Goal: Transaction & Acquisition: Purchase product/service

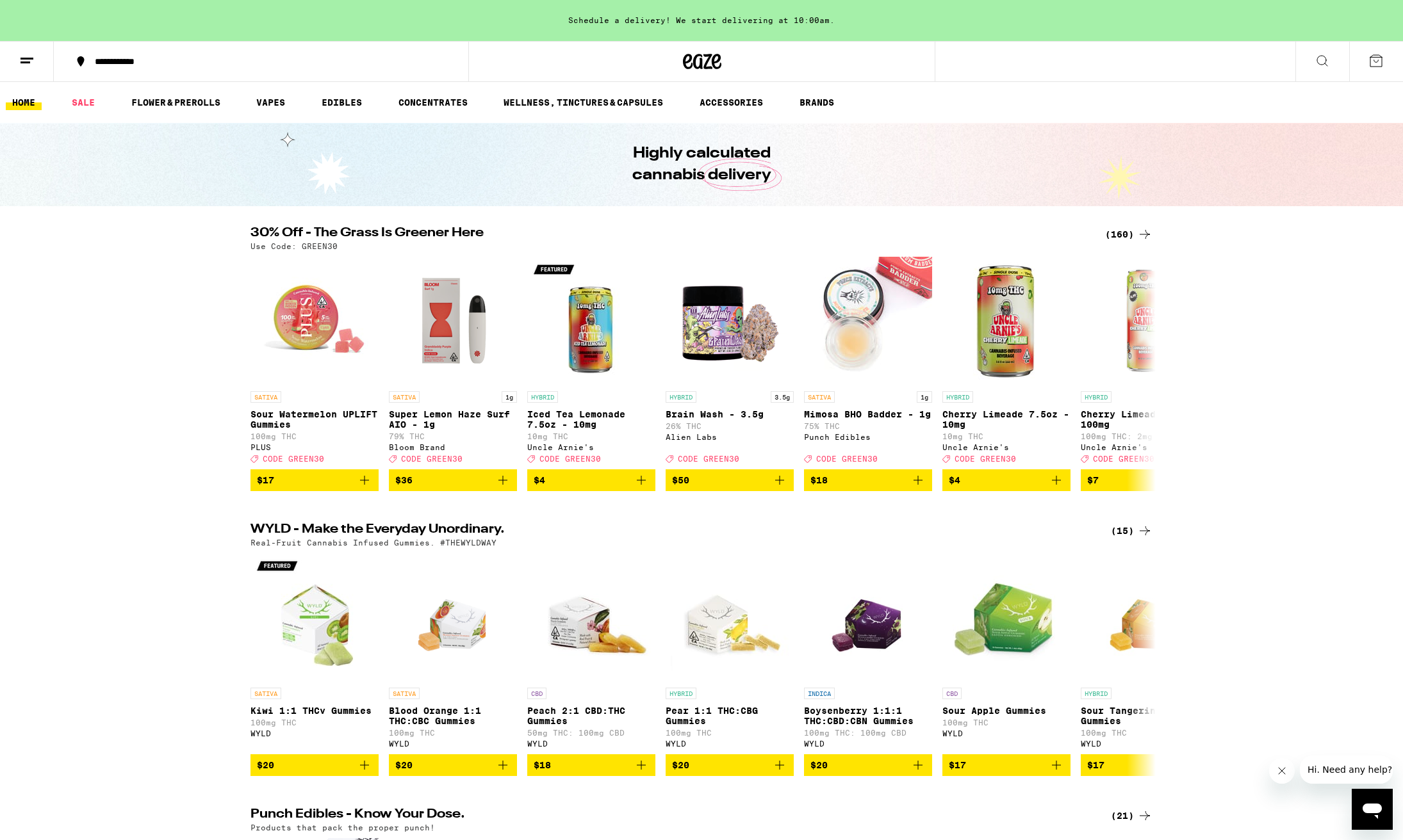
click at [1121, 235] on div "(160)" at bounding box center [1129, 234] width 48 height 15
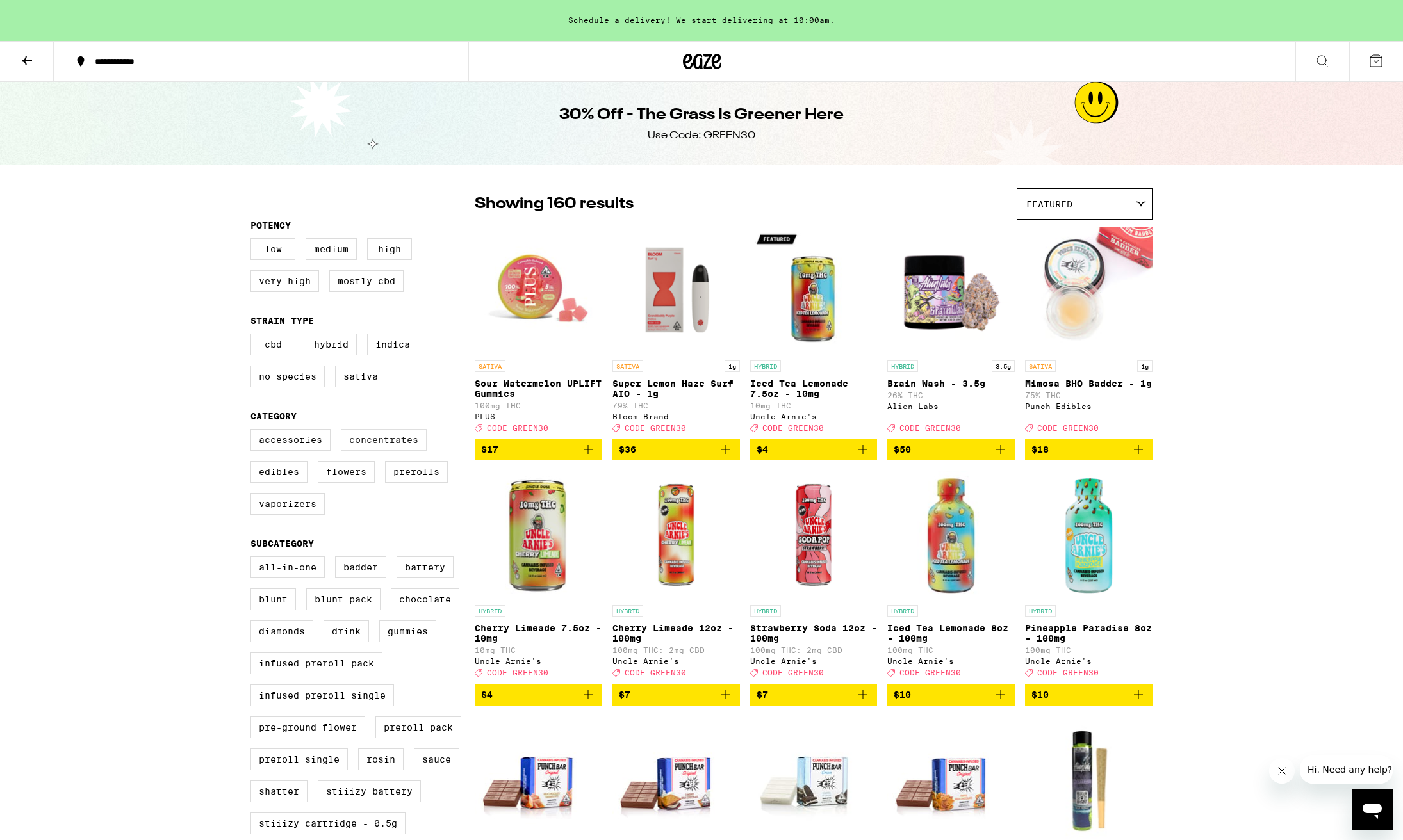
click at [387, 449] on label "Concentrates" at bounding box center [384, 440] width 86 height 22
click at [254, 432] on input "Concentrates" at bounding box center [253, 431] width 1 height 1
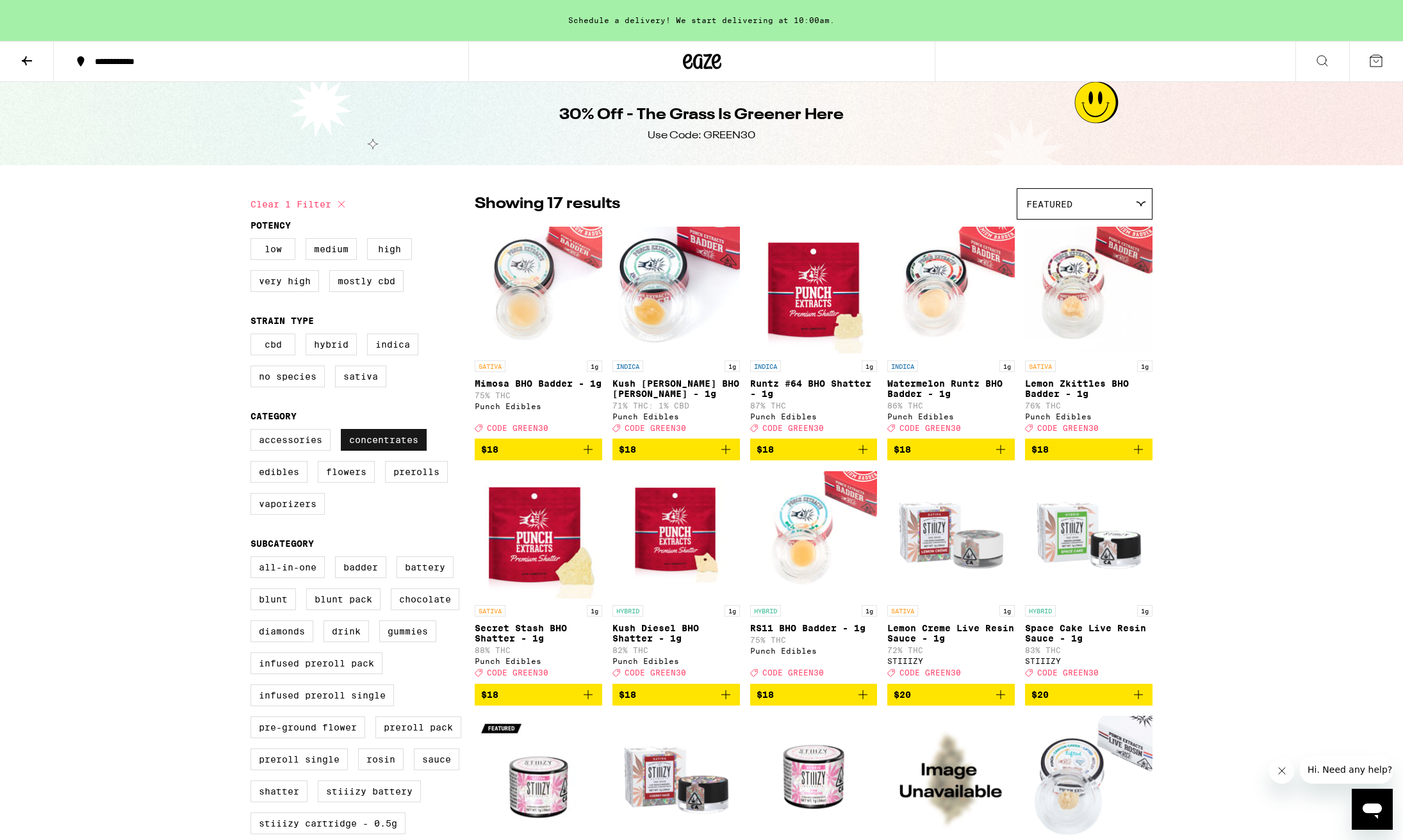
click at [390, 447] on label "Concentrates" at bounding box center [384, 440] width 86 height 22
click at [254, 432] on input "Concentrates" at bounding box center [253, 431] width 1 height 1
checkbox input "false"
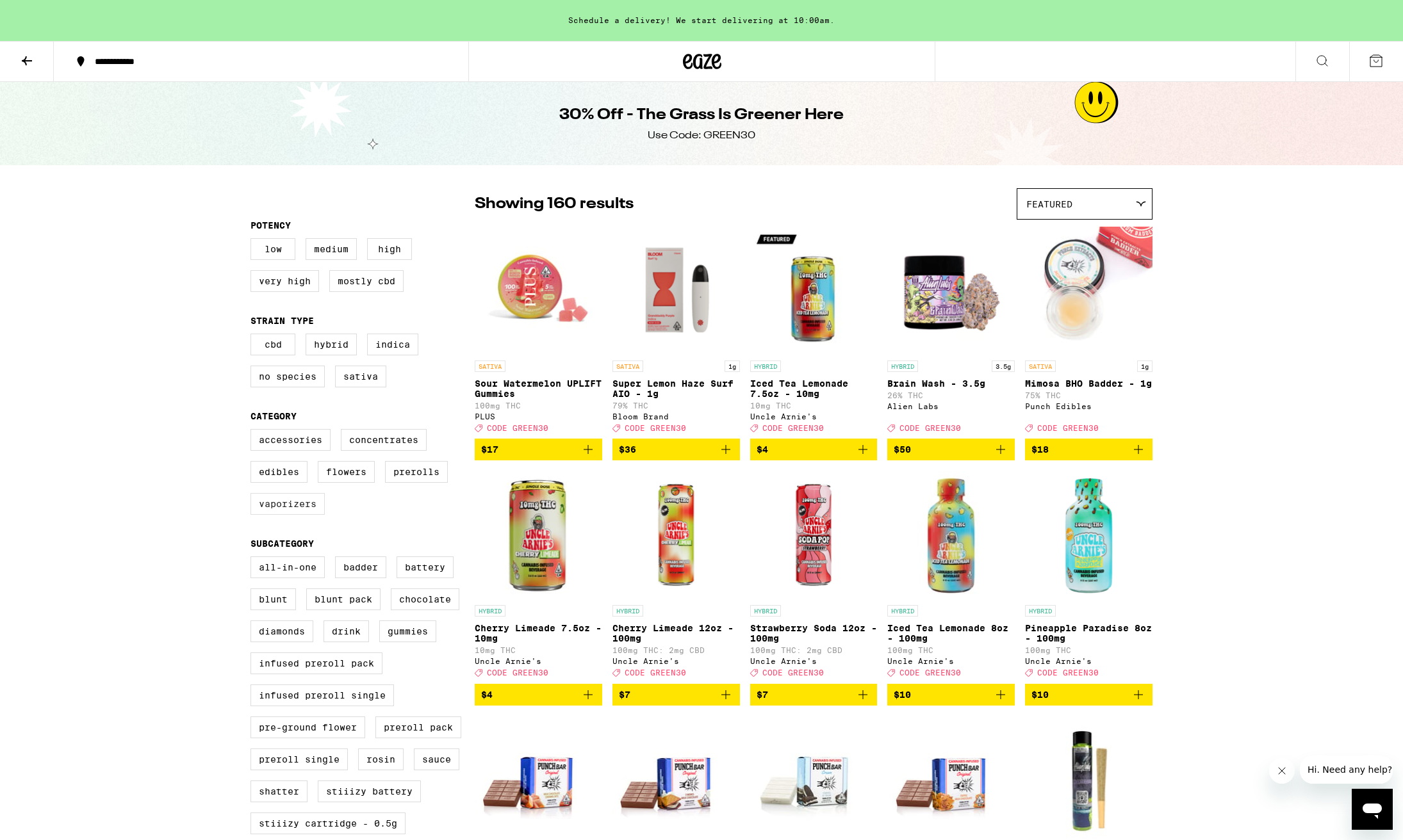
click at [285, 514] on label "Vaporizers" at bounding box center [288, 503] width 74 height 22
click at [254, 432] on input "Vaporizers" at bounding box center [253, 431] width 1 height 1
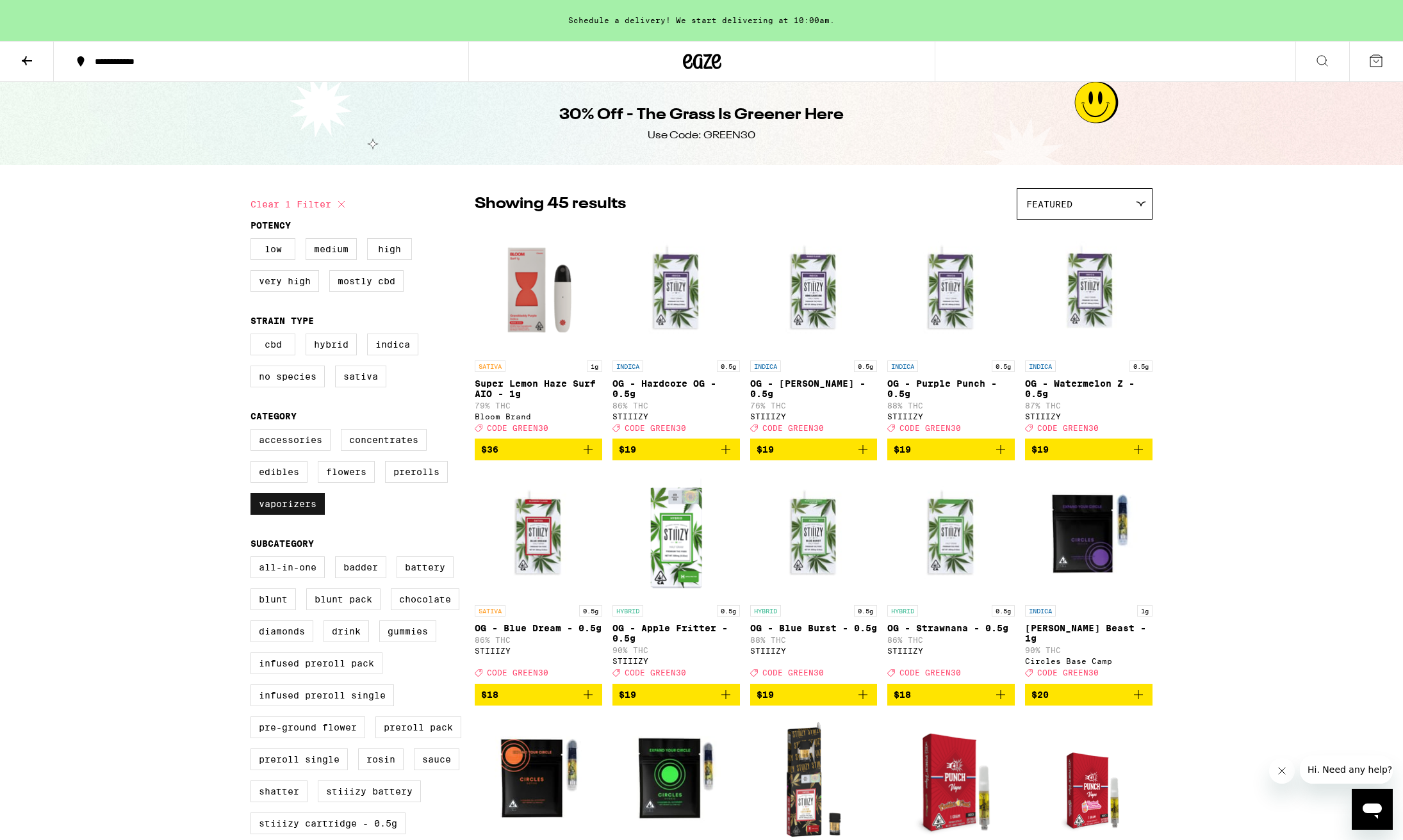
click at [307, 514] on label "Vaporizers" at bounding box center [288, 503] width 74 height 22
click at [254, 432] on input "Vaporizers" at bounding box center [253, 431] width 1 height 1
checkbox input "false"
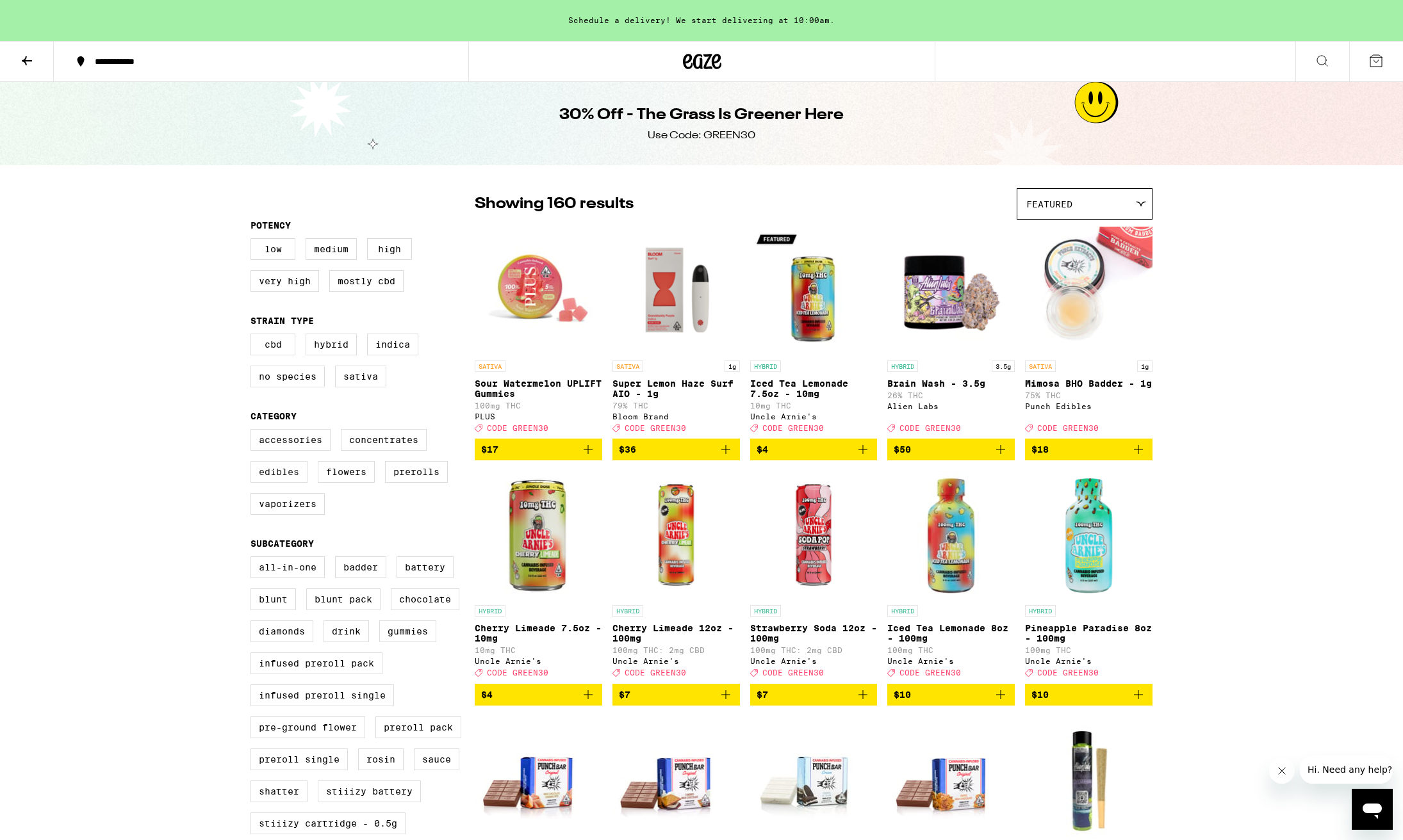
click at [283, 483] on label "Edibles" at bounding box center [279, 472] width 57 height 22
click at [254, 432] on input "Edibles" at bounding box center [253, 431] width 1 height 1
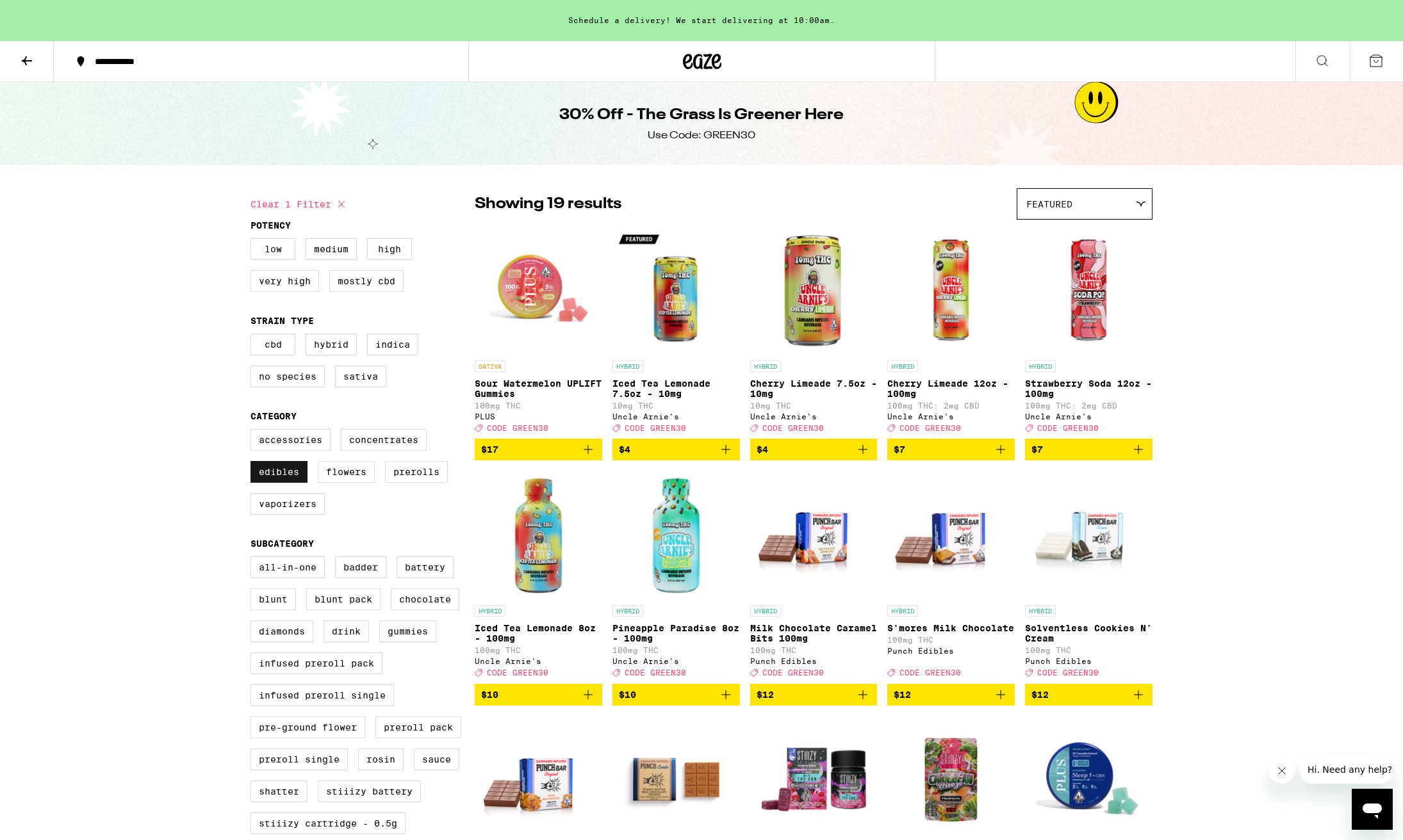
click at [283, 483] on label "Edibles" at bounding box center [279, 472] width 57 height 22
click at [254, 432] on input "Edibles" at bounding box center [253, 431] width 1 height 1
checkbox input "false"
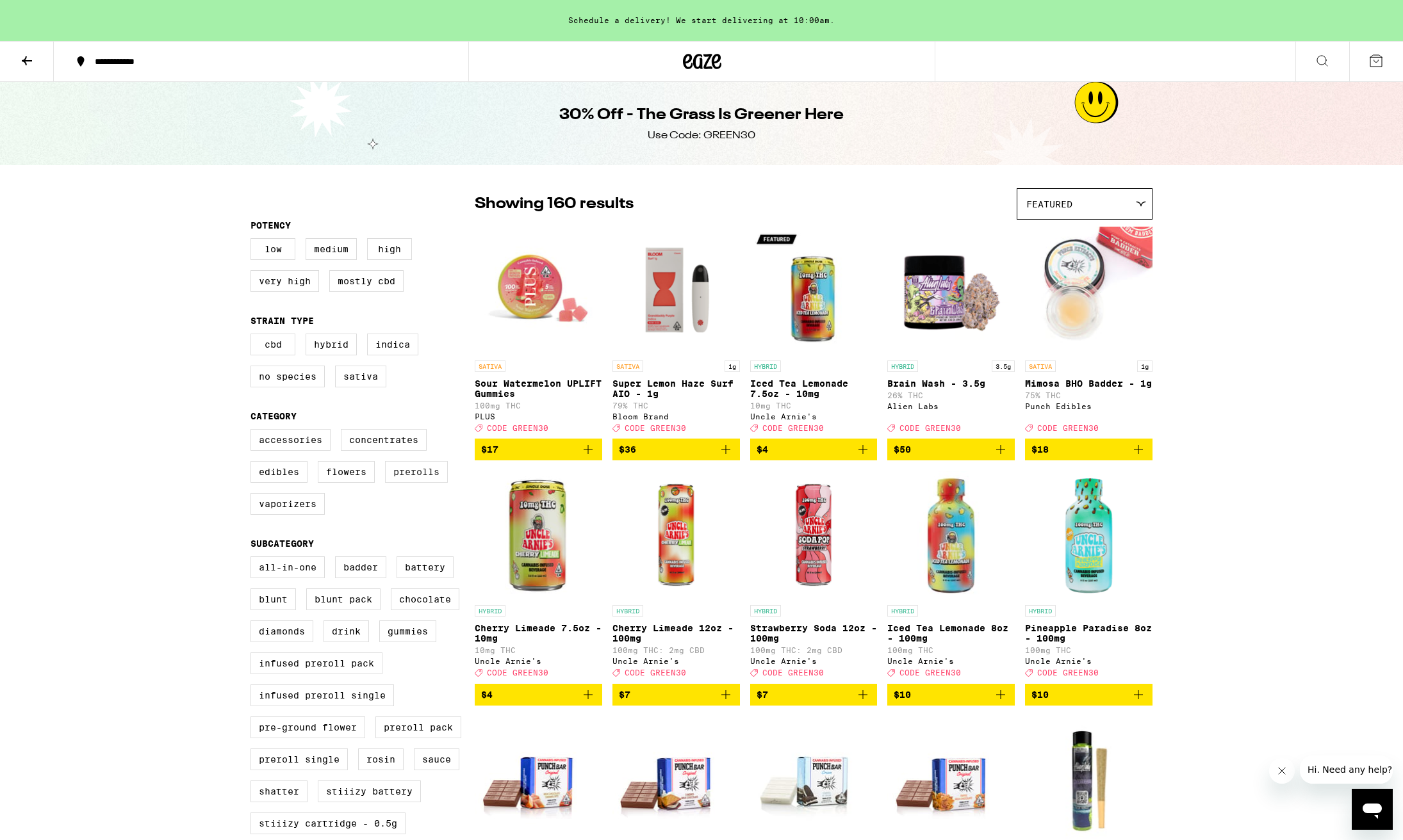
click at [421, 483] on label "Prerolls" at bounding box center [416, 472] width 63 height 22
click at [254, 432] on input "Prerolls" at bounding box center [253, 431] width 1 height 1
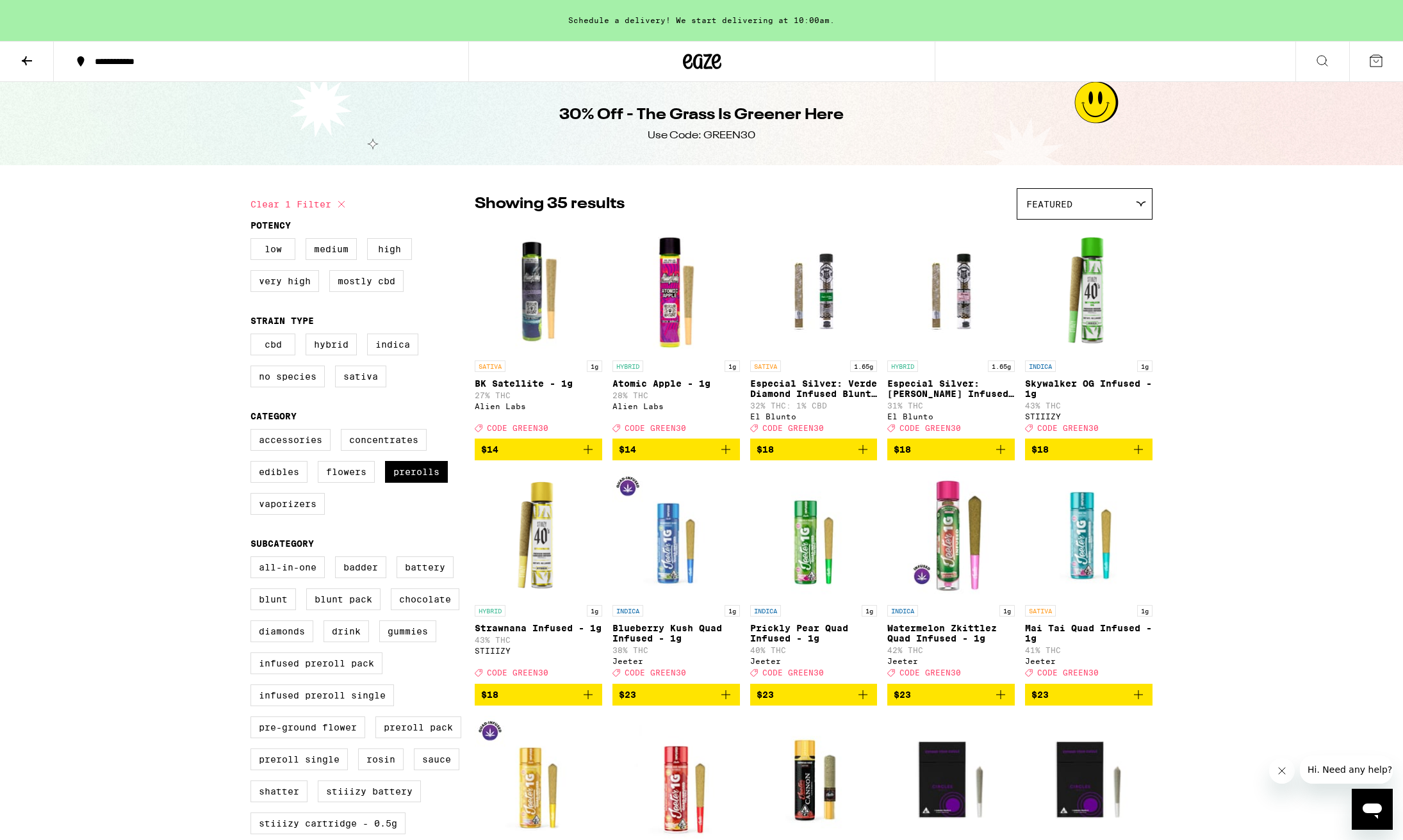
scroll to position [2, 2]
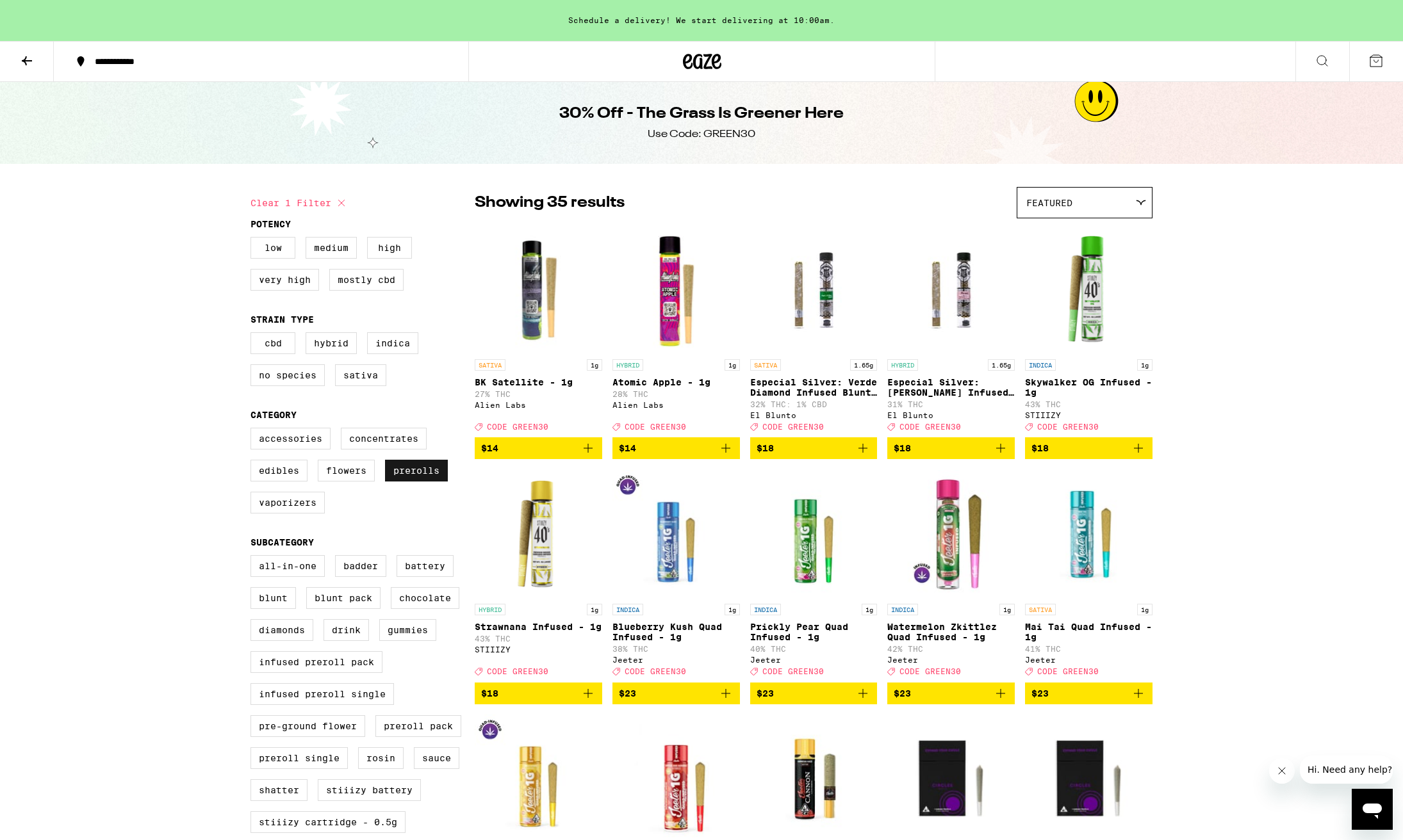
click at [408, 481] on label "Prerolls" at bounding box center [416, 470] width 63 height 22
click at [254, 430] on input "Prerolls" at bounding box center [253, 429] width 1 height 1
checkbox input "false"
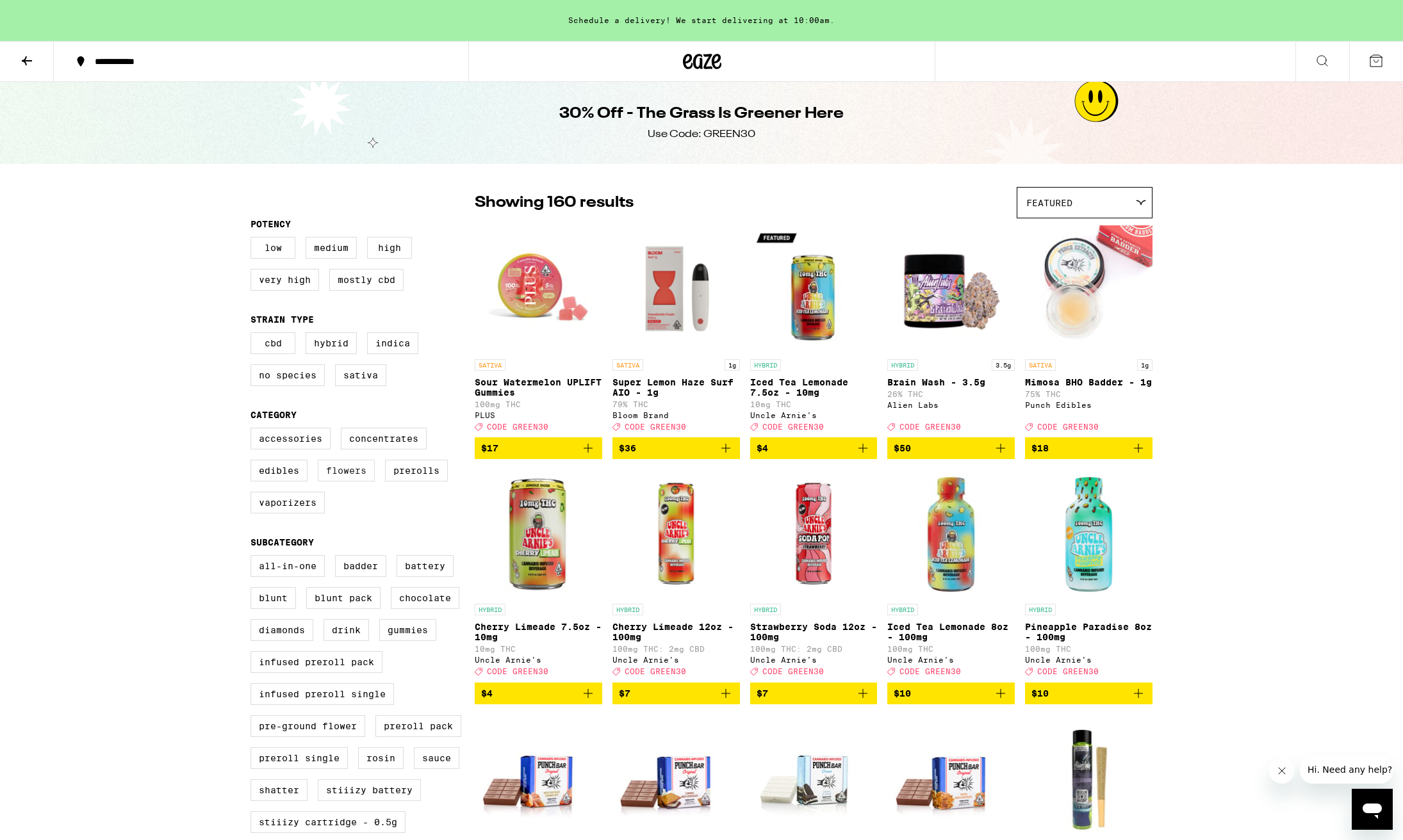
click at [358, 482] on label "Flowers" at bounding box center [347, 470] width 57 height 22
click at [254, 430] on input "Flowers" at bounding box center [253, 429] width 1 height 1
checkbox input "true"
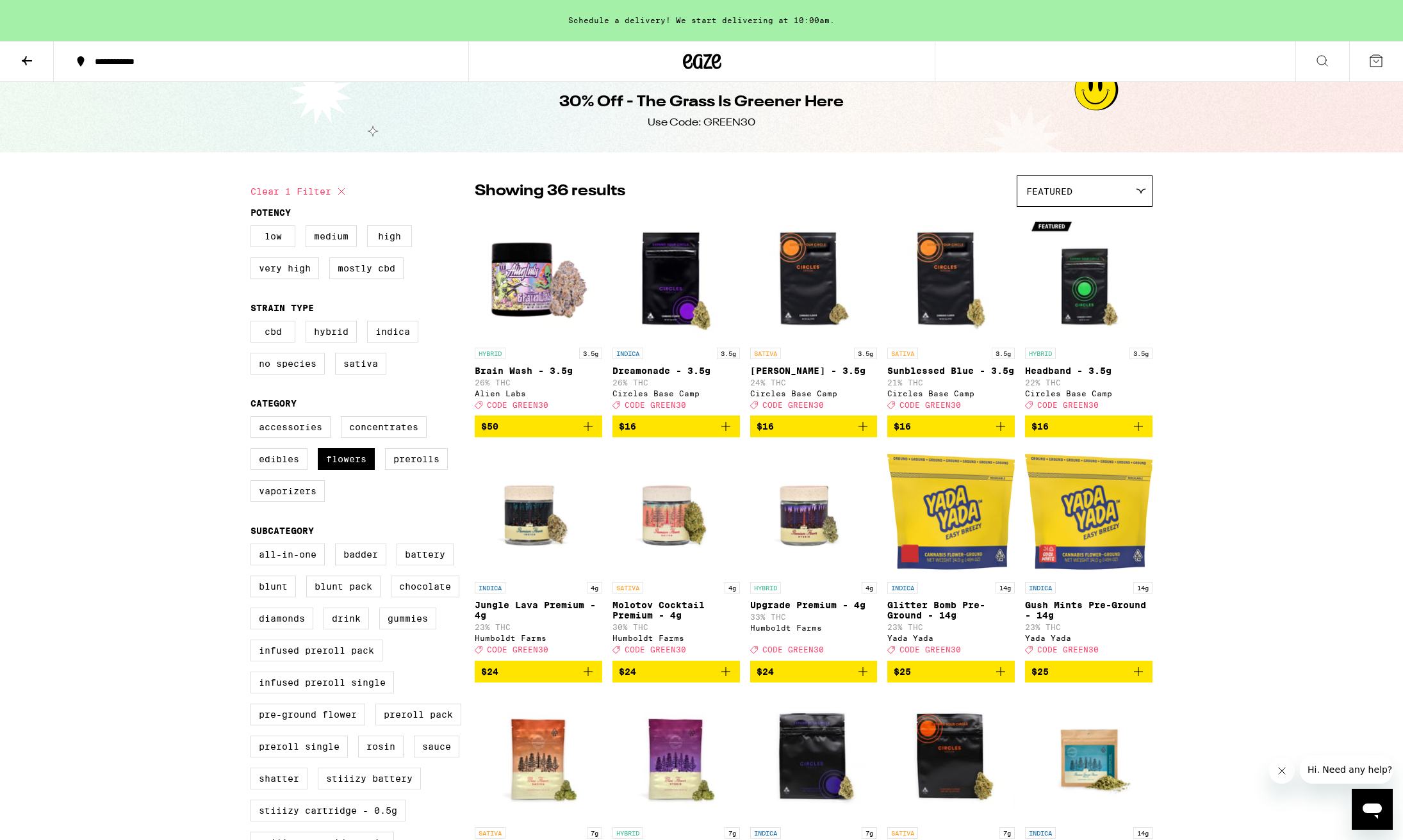
scroll to position [13, 0]
